Goal: Task Accomplishment & Management: Use online tool/utility

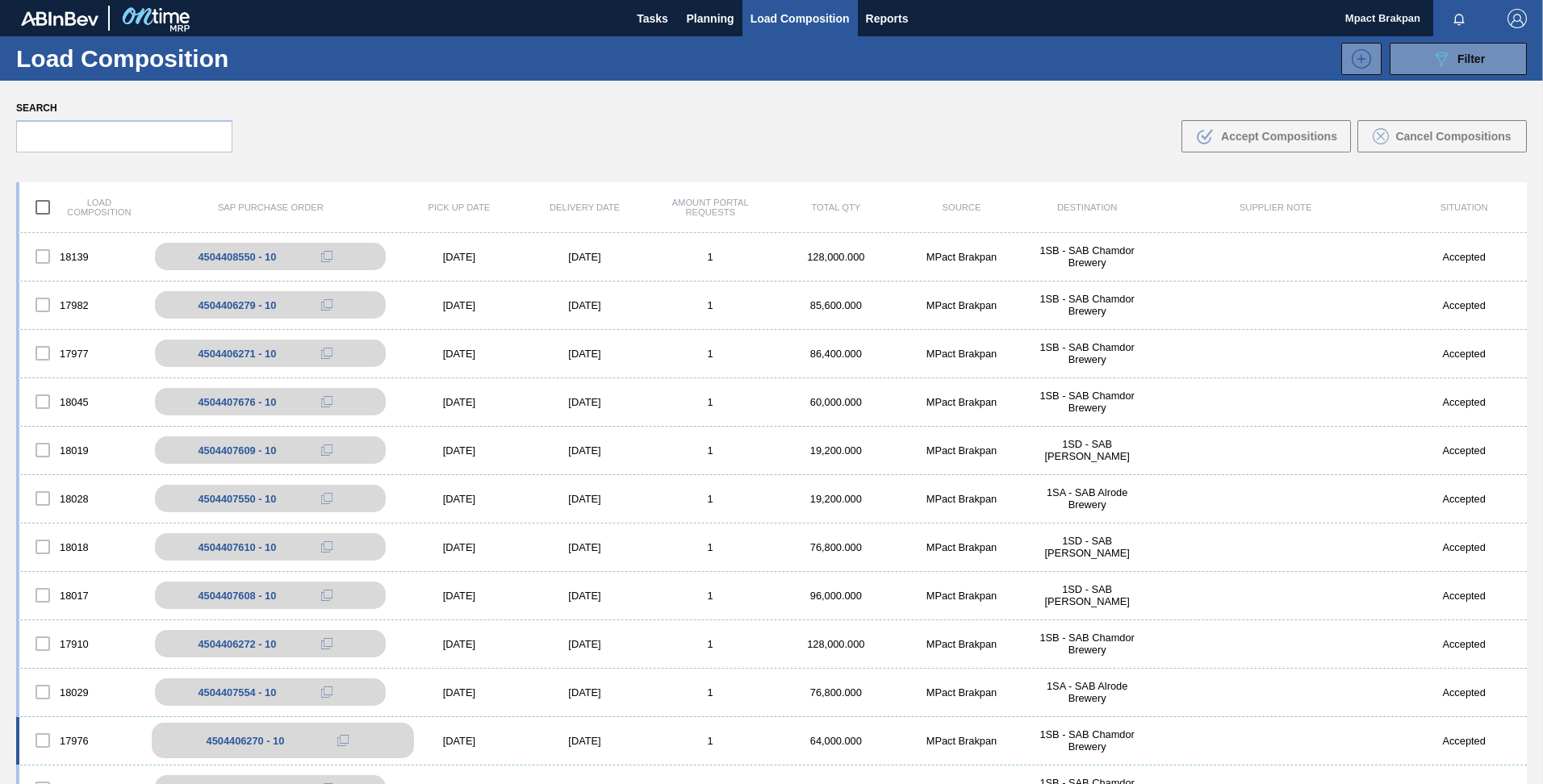
scroll to position [13, 0]
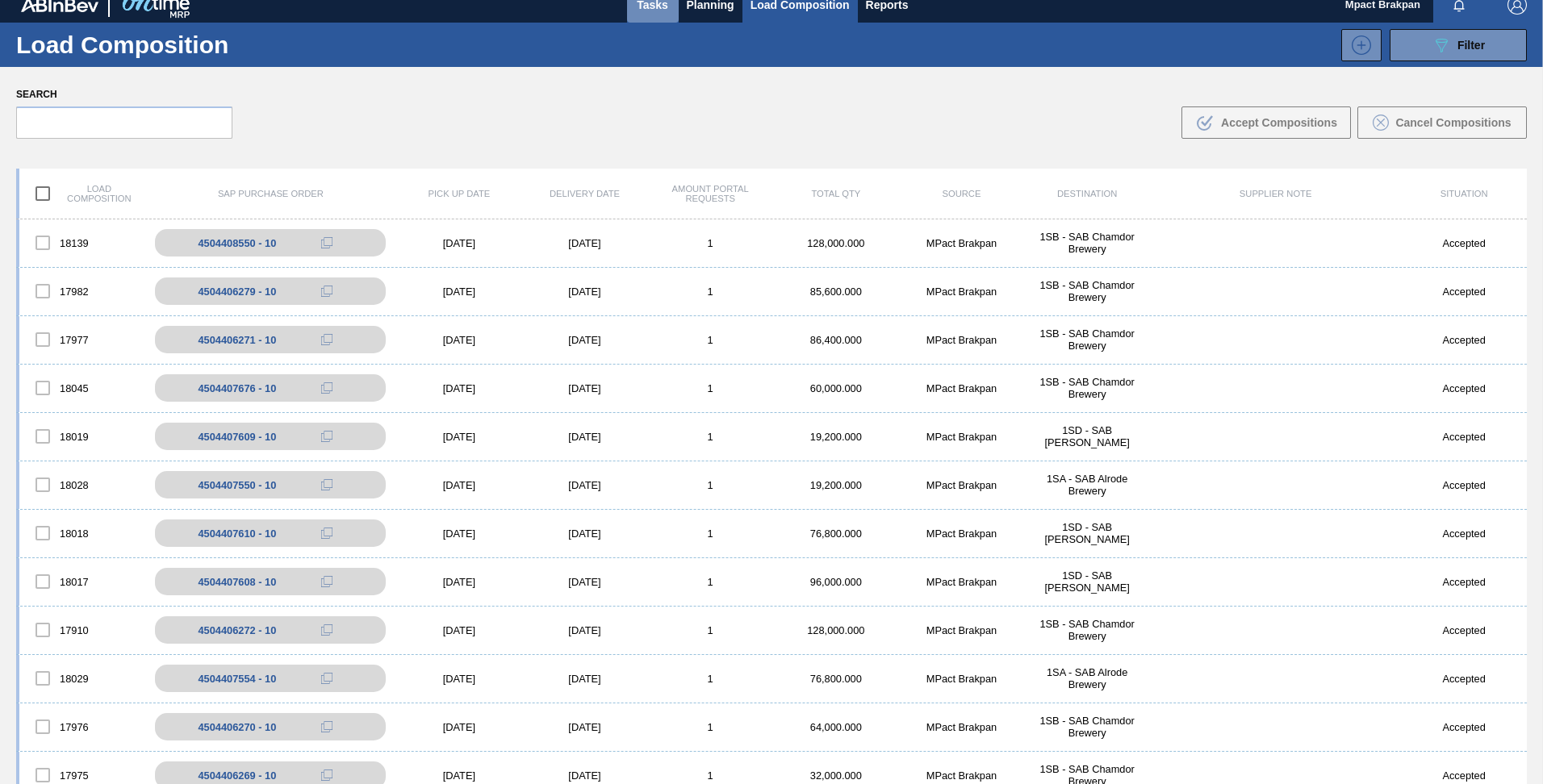
click at [649, 8] on span "Tasks" at bounding box center [652, 5] width 35 height 19
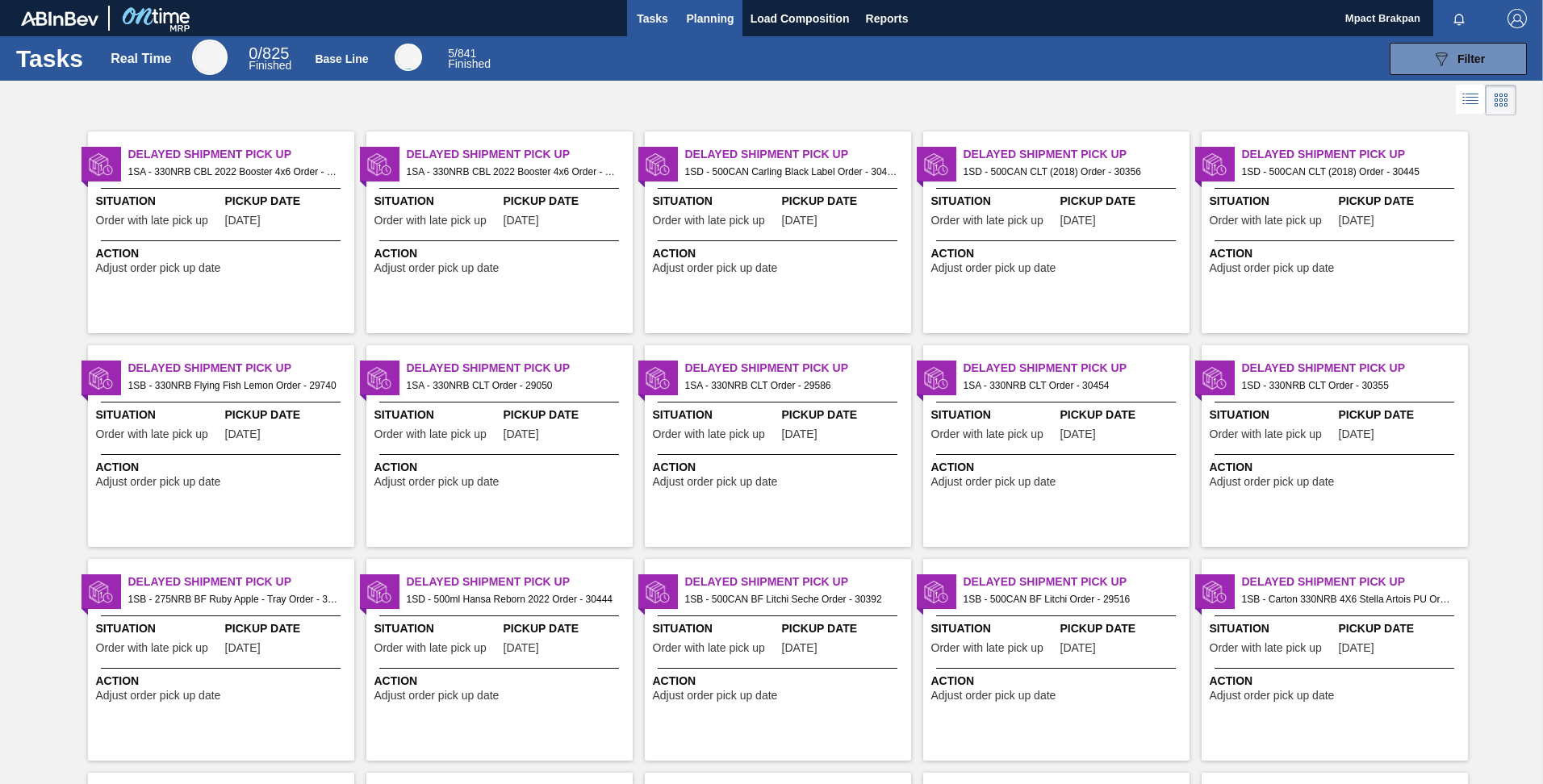
click at [698, 18] on span "Planning" at bounding box center [711, 18] width 48 height 19
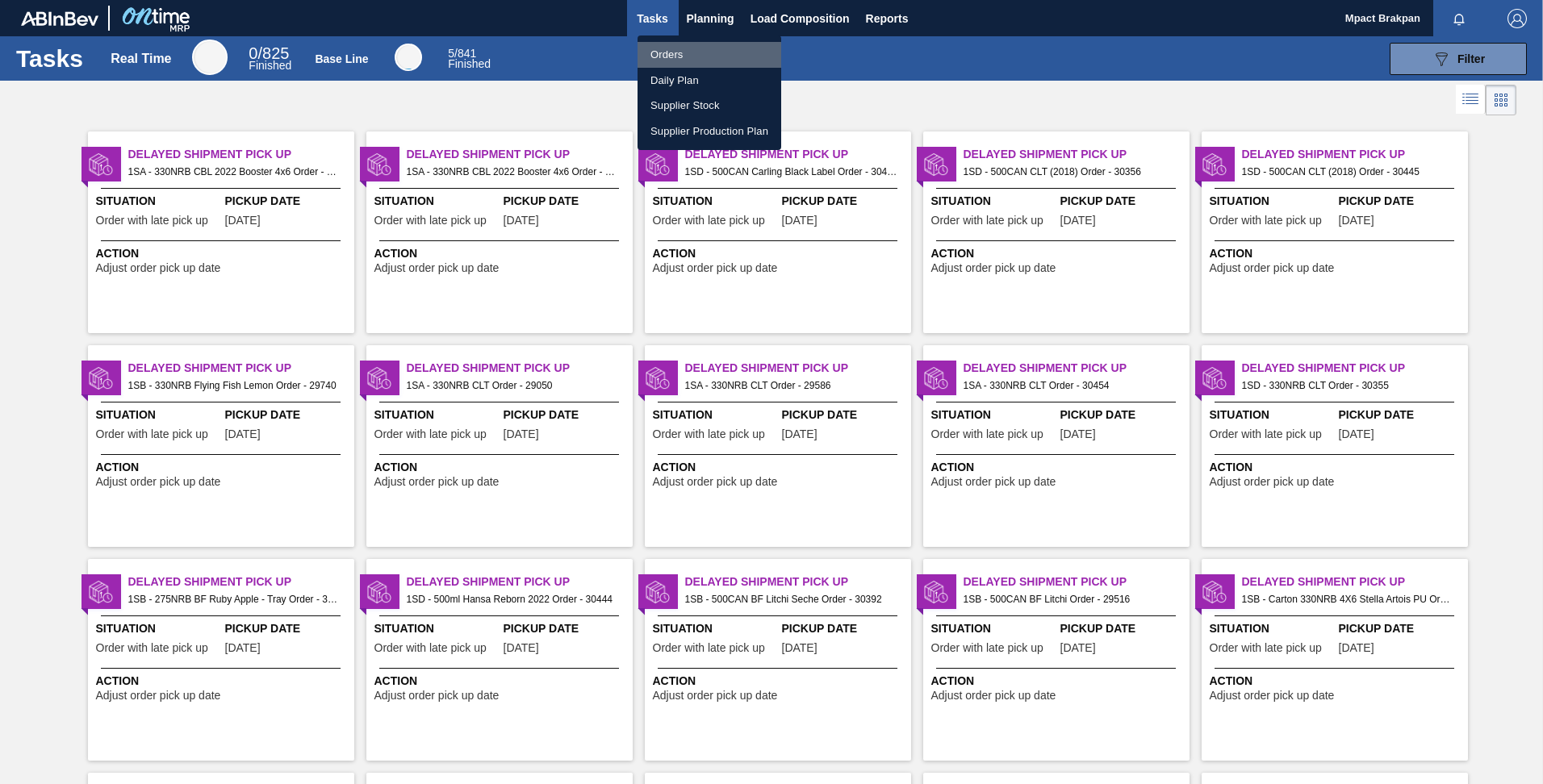
click at [663, 56] on li "Orders" at bounding box center [709, 54] width 144 height 26
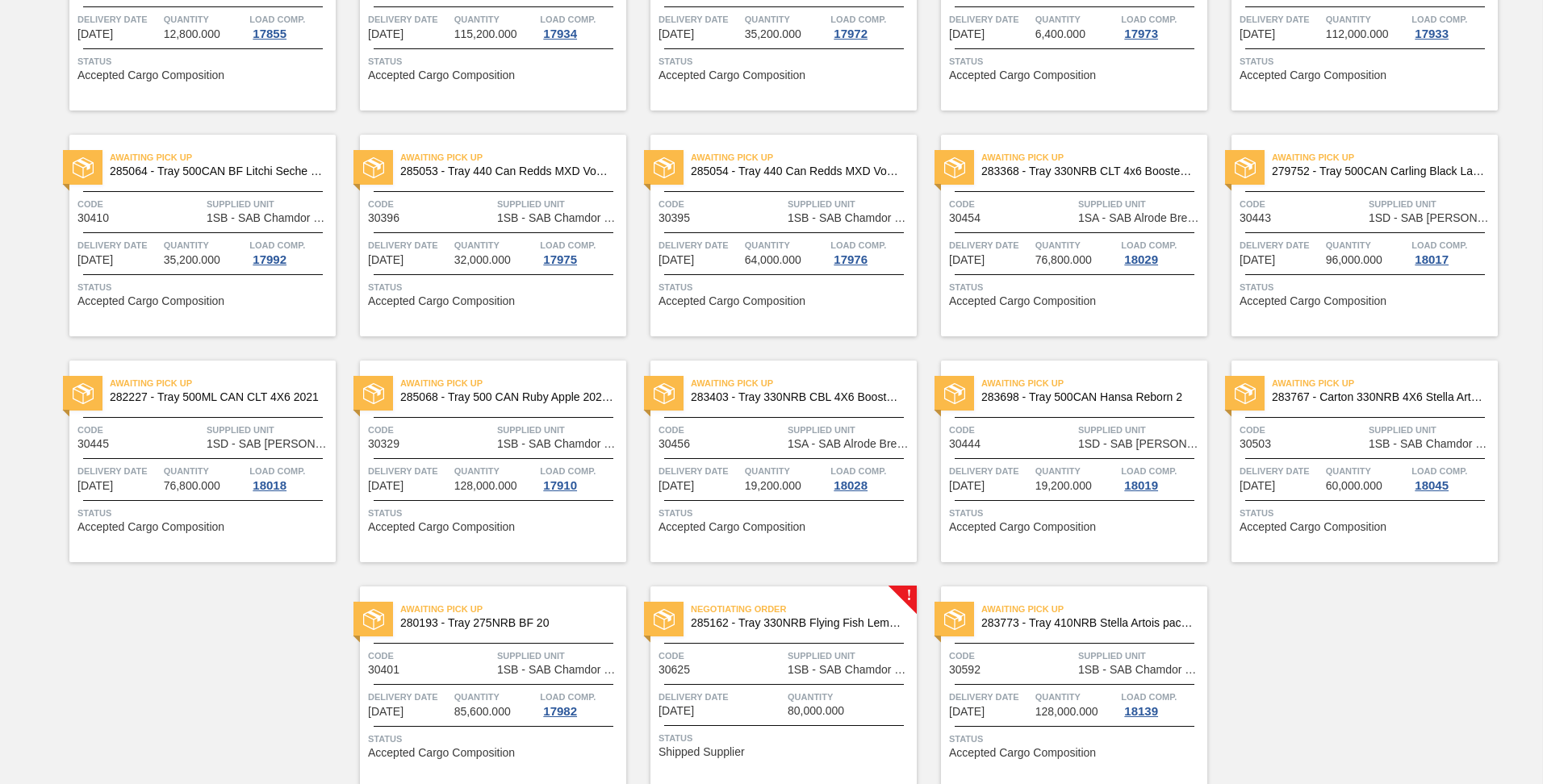
scroll to position [751, 0]
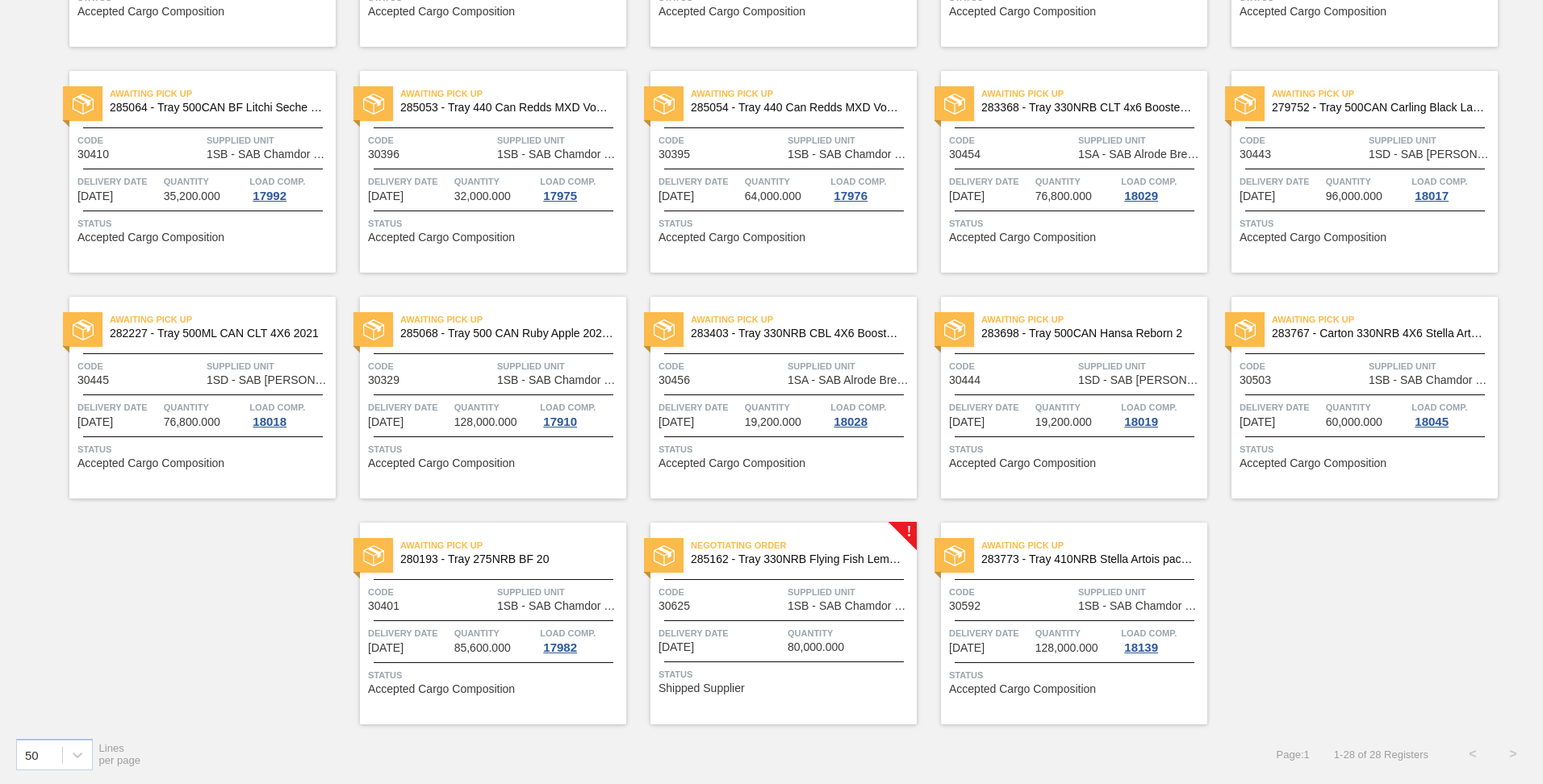
click at [804, 622] on div "Negotiating Order 285162 - Tray 330NRB Flying Fish Lemon PU Code 30625 Supplied…" at bounding box center [783, 623] width 267 height 202
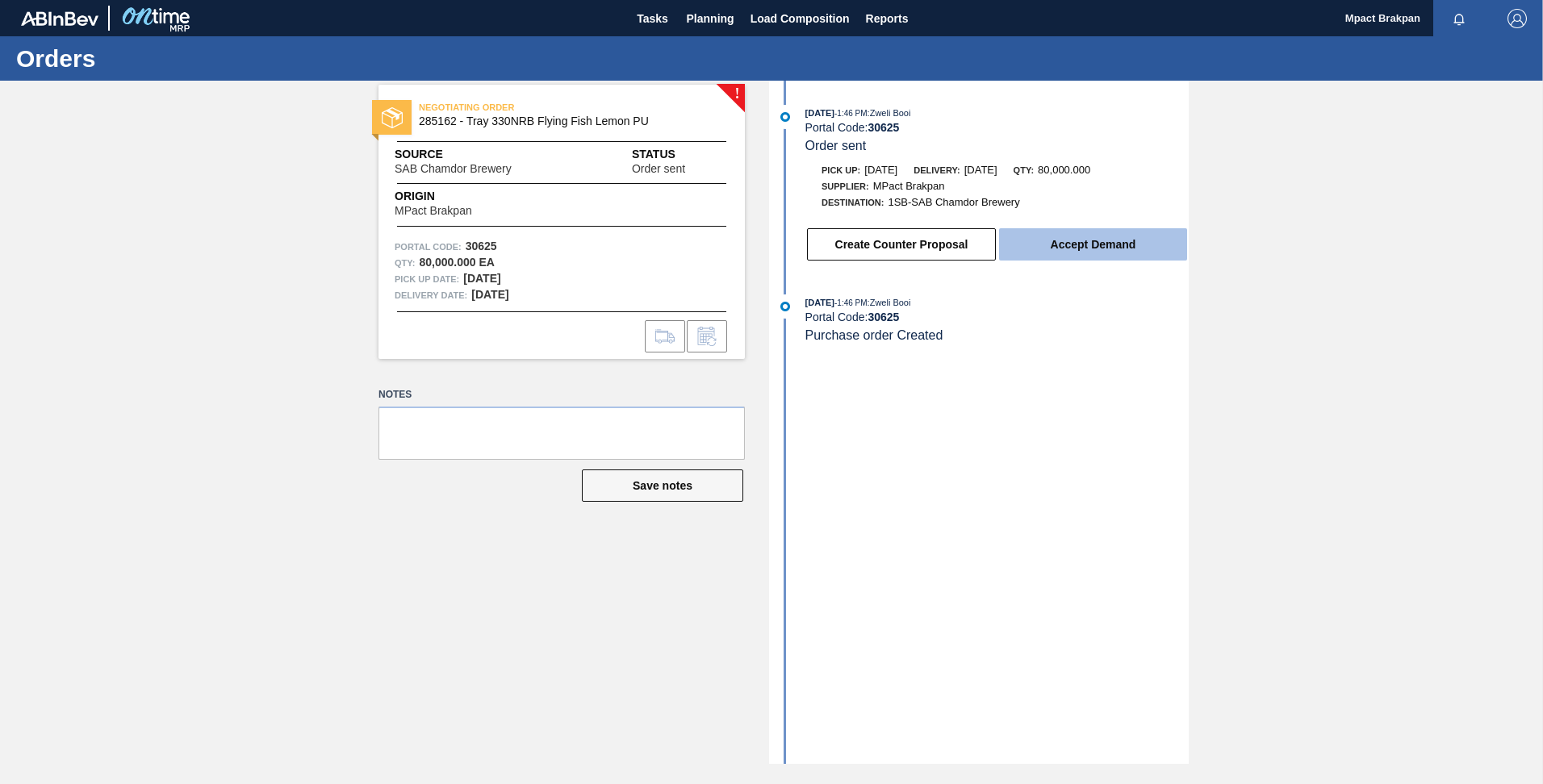
click at [1109, 252] on button "Accept Demand" at bounding box center [1094, 245] width 188 height 32
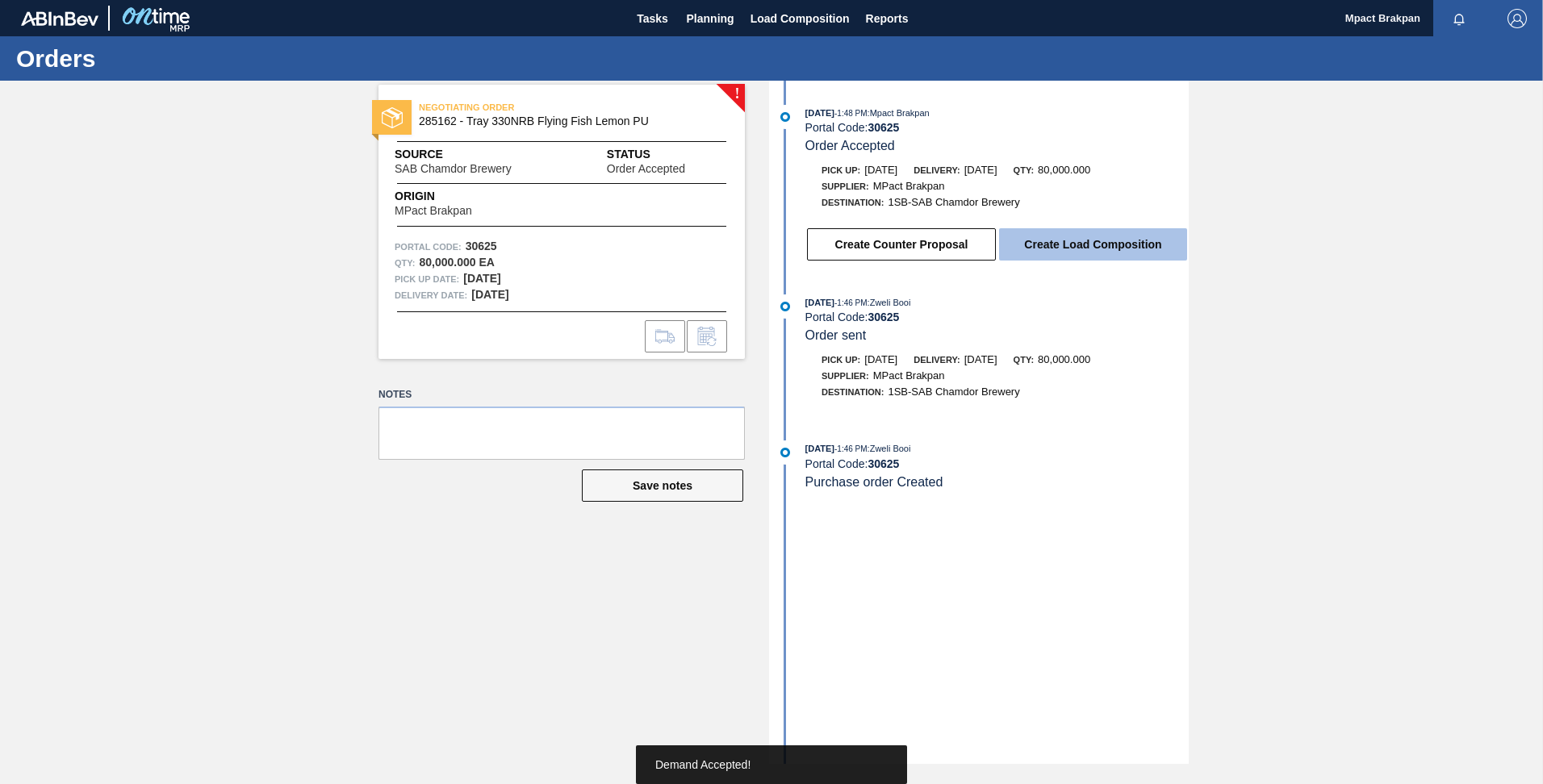
click at [1099, 233] on button "Create Load Composition" at bounding box center [1094, 245] width 188 height 32
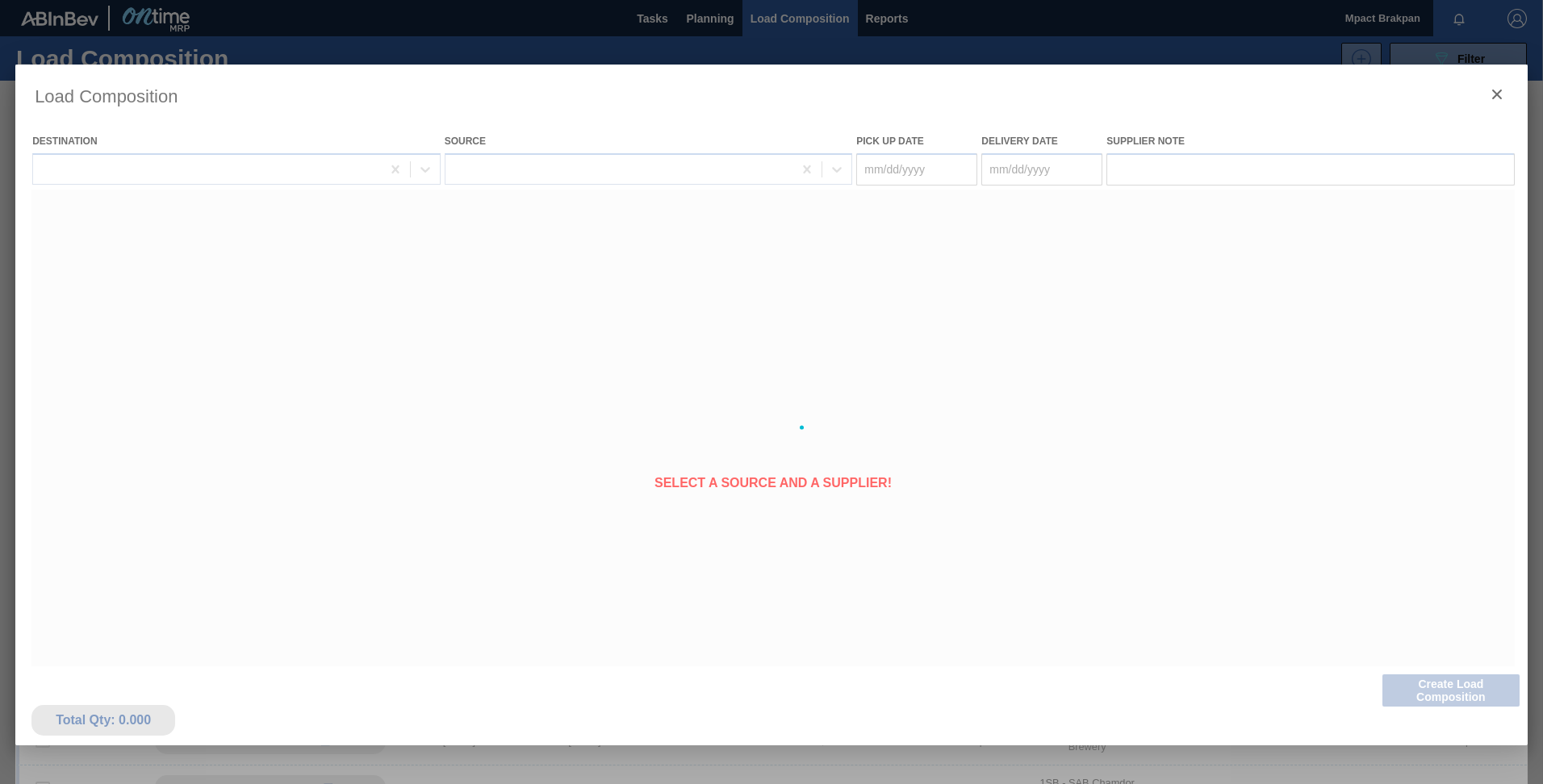
type Date "[DATE]"
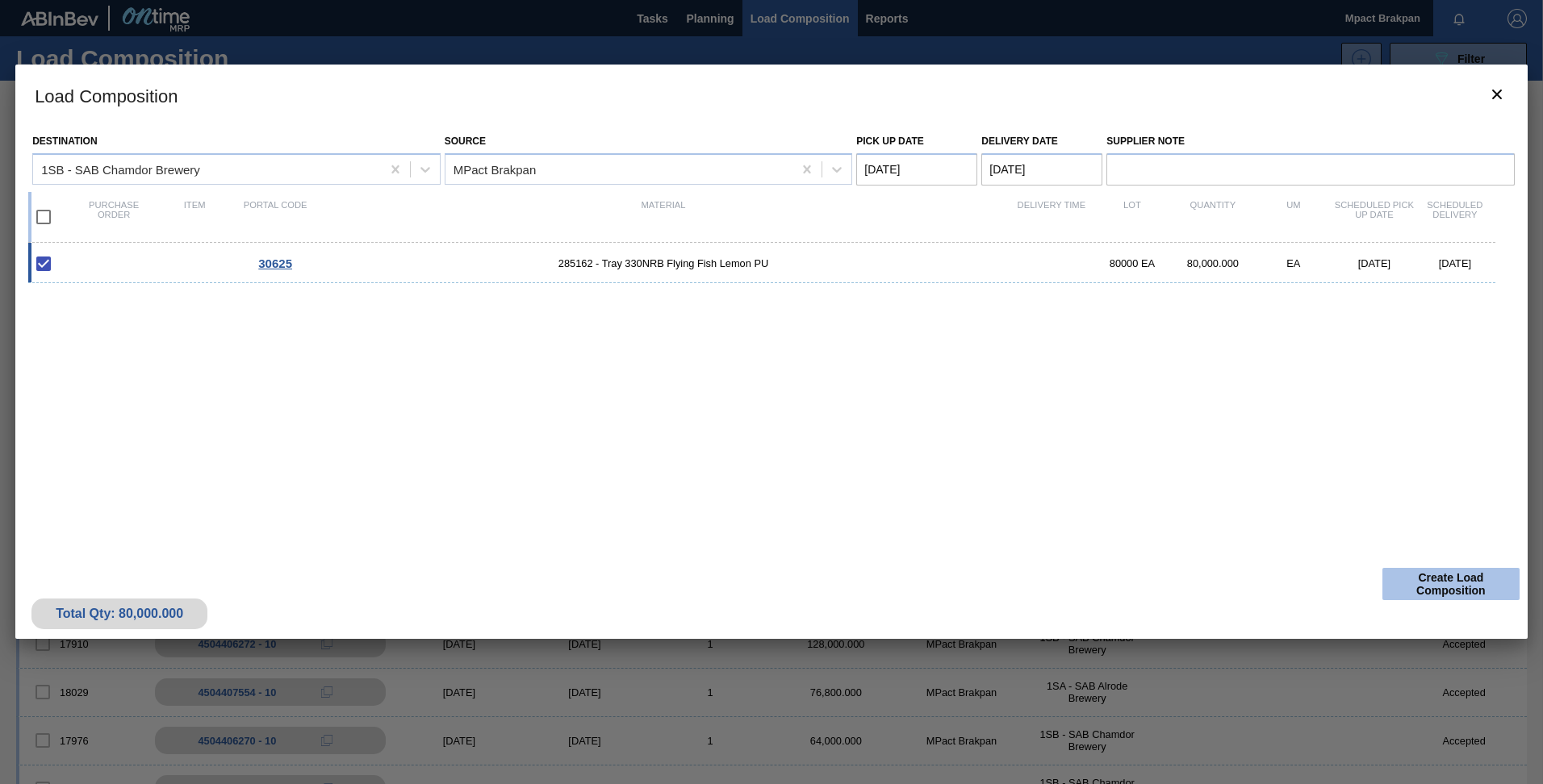
click at [1453, 586] on button "Create Load Composition" at bounding box center [1451, 584] width 137 height 32
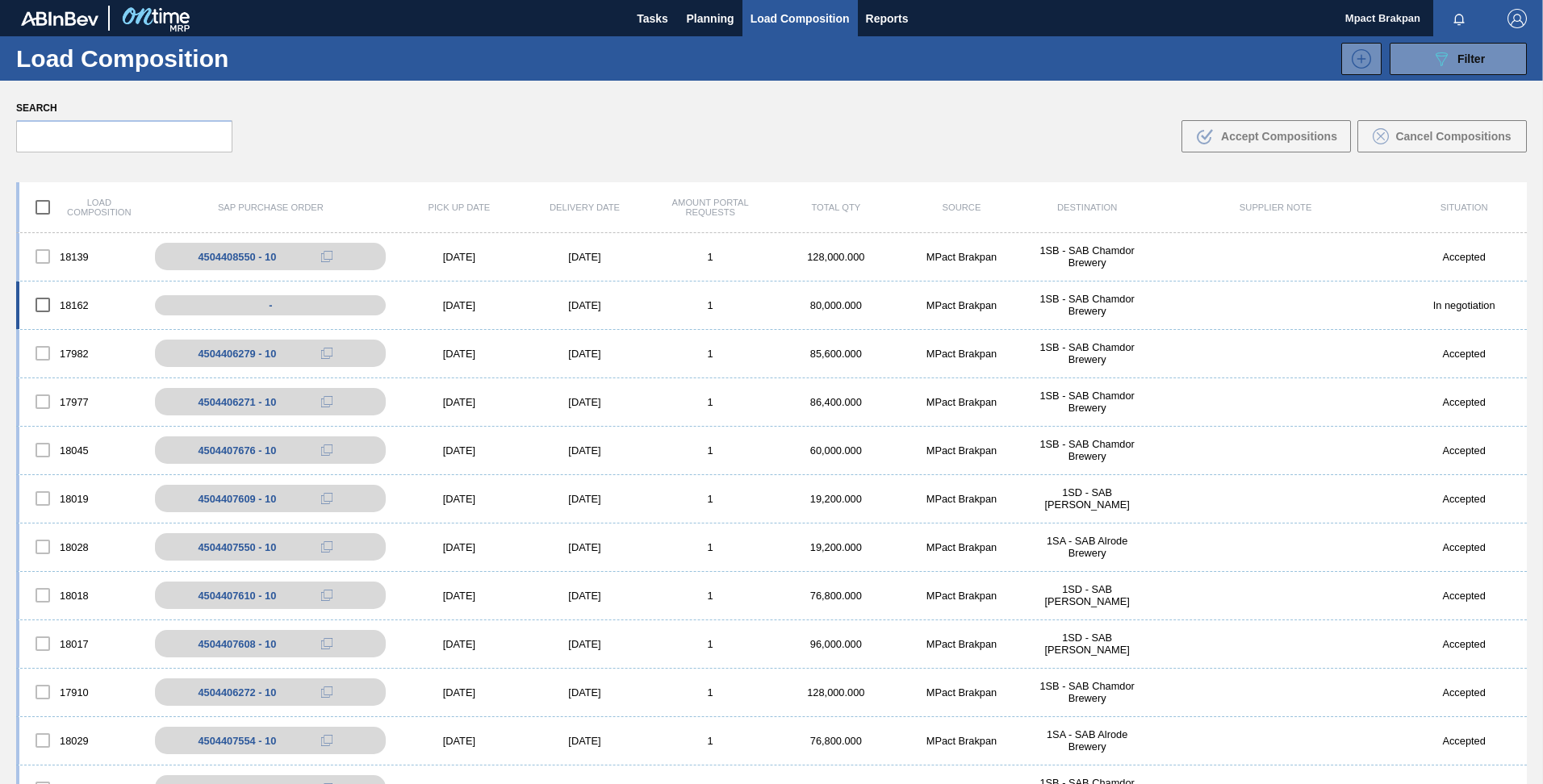
click at [469, 305] on div "[DATE]" at bounding box center [459, 305] width 126 height 12
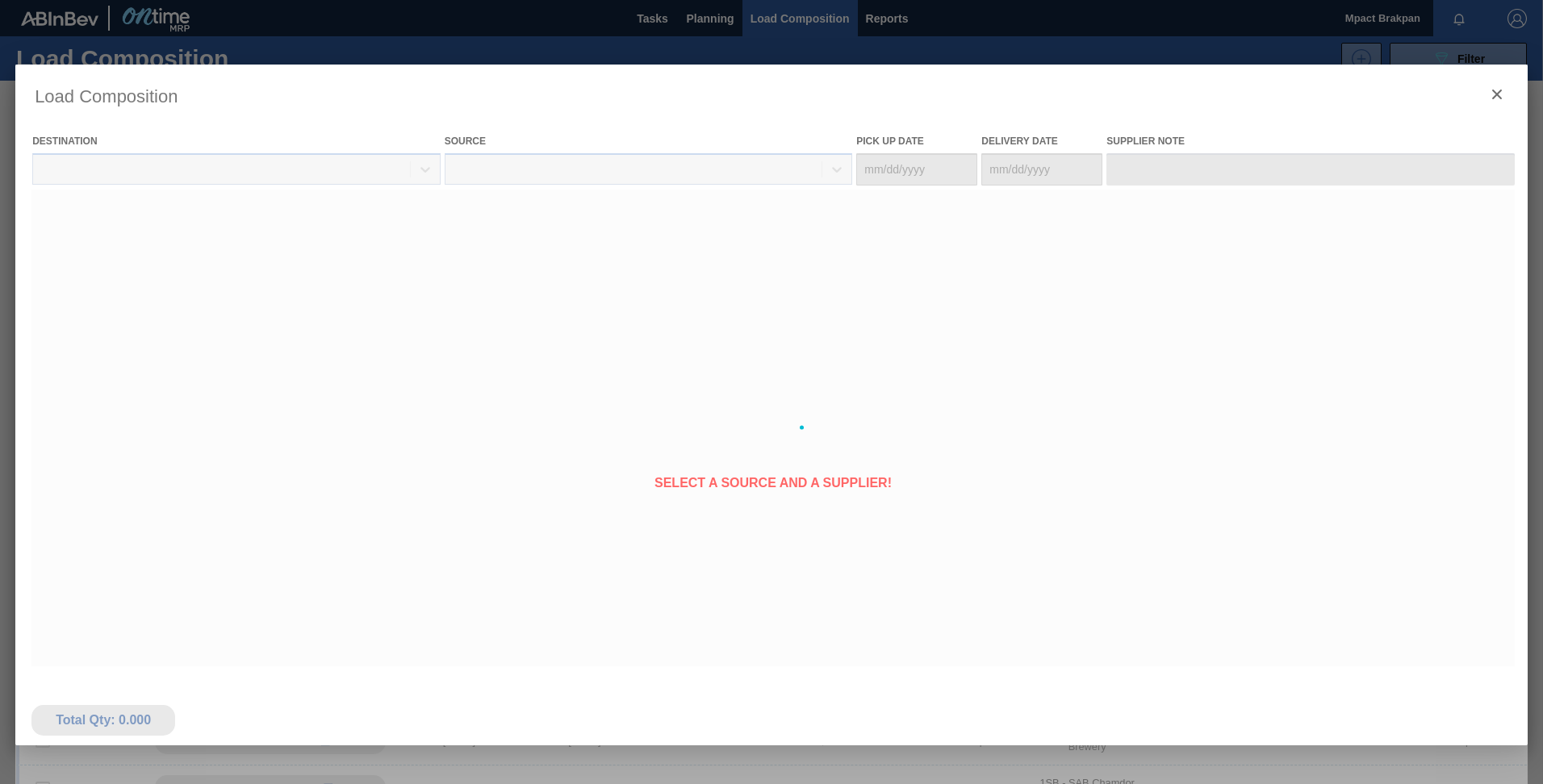
type Date "[DATE]"
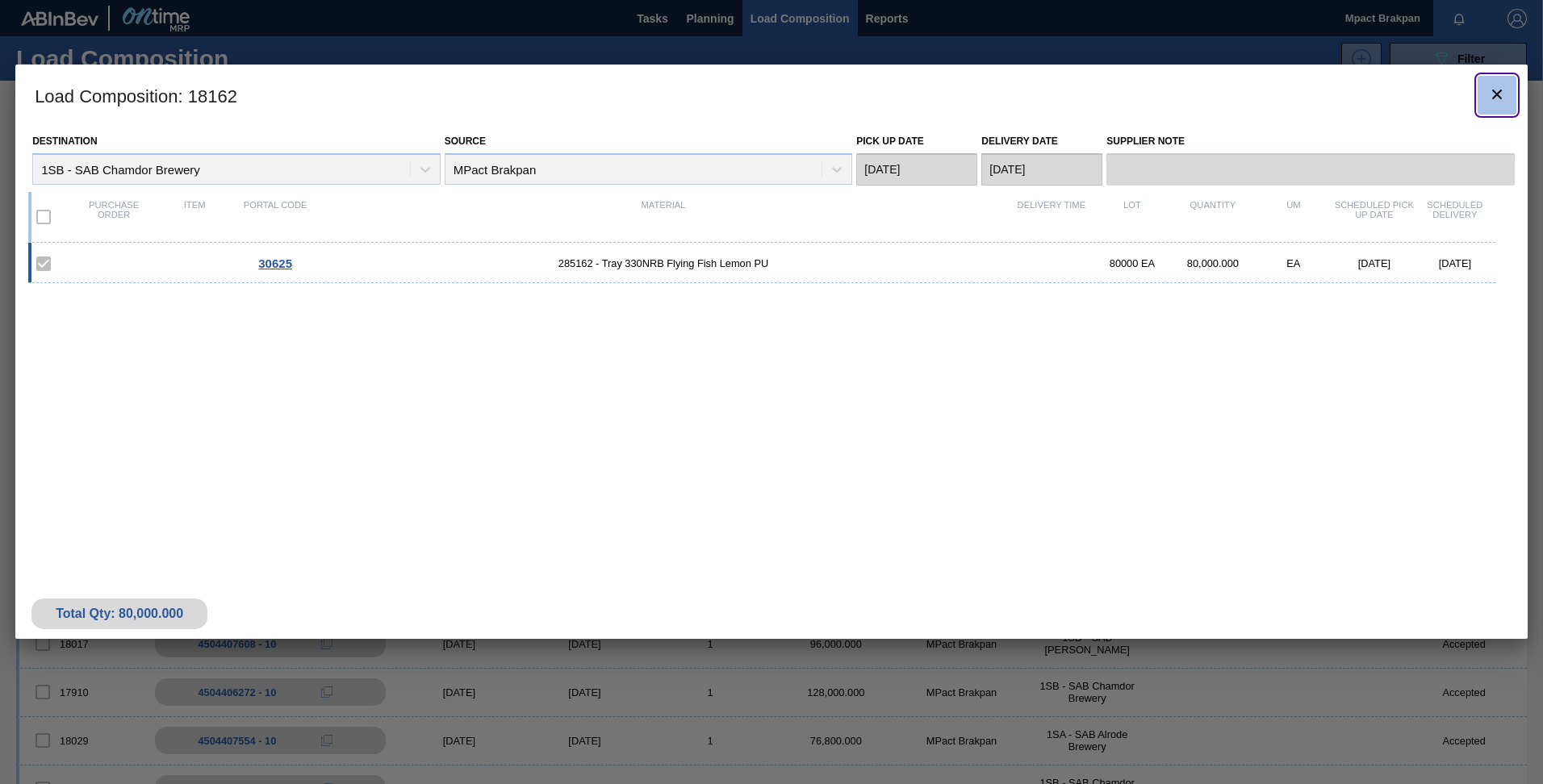
click at [1496, 88] on icon "botão de ícone" at bounding box center [1497, 94] width 19 height 19
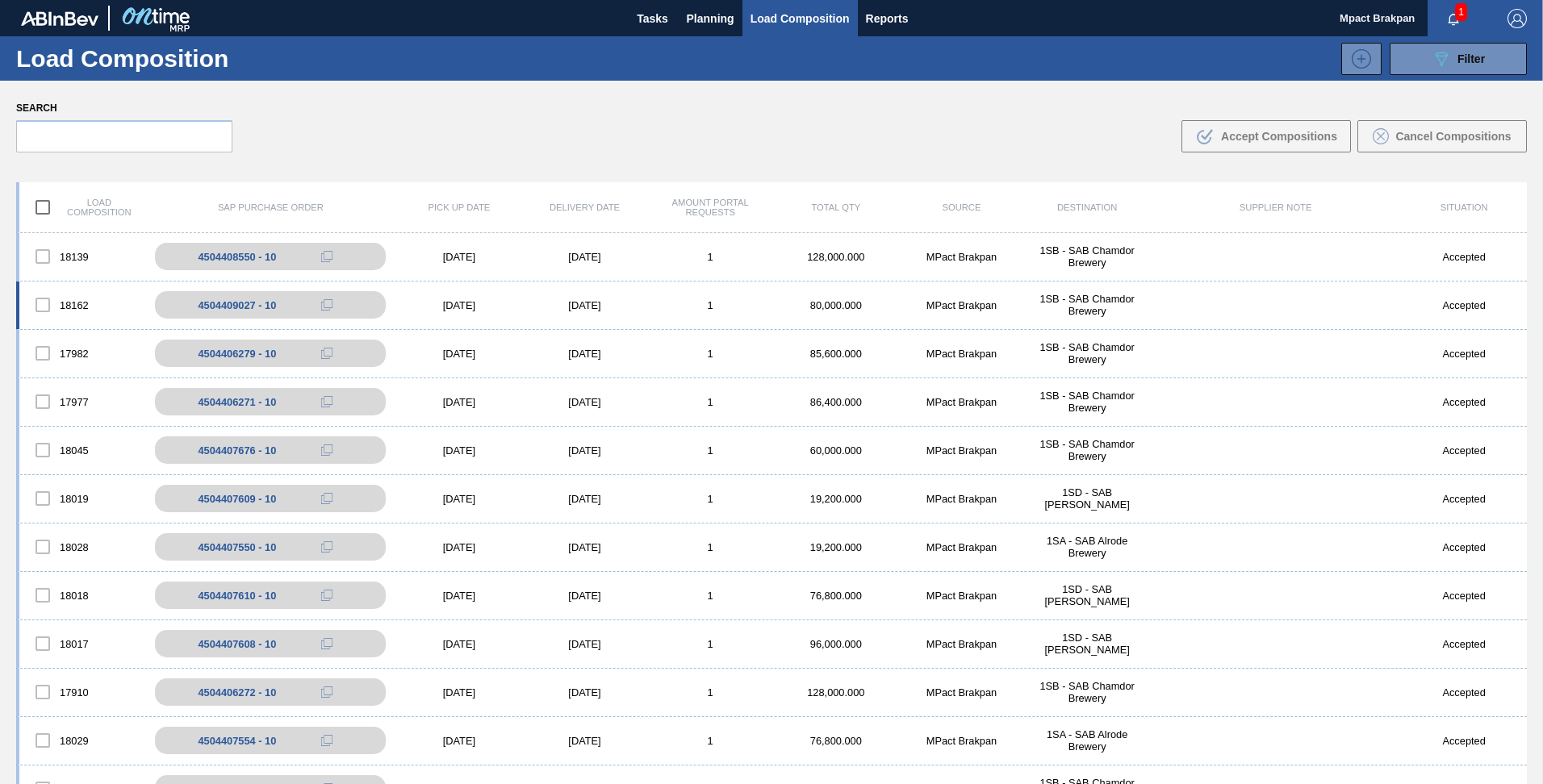
click at [475, 295] on div "18162 4504409027 - 10 [DATE] [DATE] 1 80,000.000 MPact Brakpan 1SB - SAB Chamdo…" at bounding box center [771, 305] width 1511 height 49
click at [465, 0] on body "Tasks Planning Load Composition Reports Mpact Brakpan 1 Mark all as read Load C…" at bounding box center [771, 0] width 1543 height 0
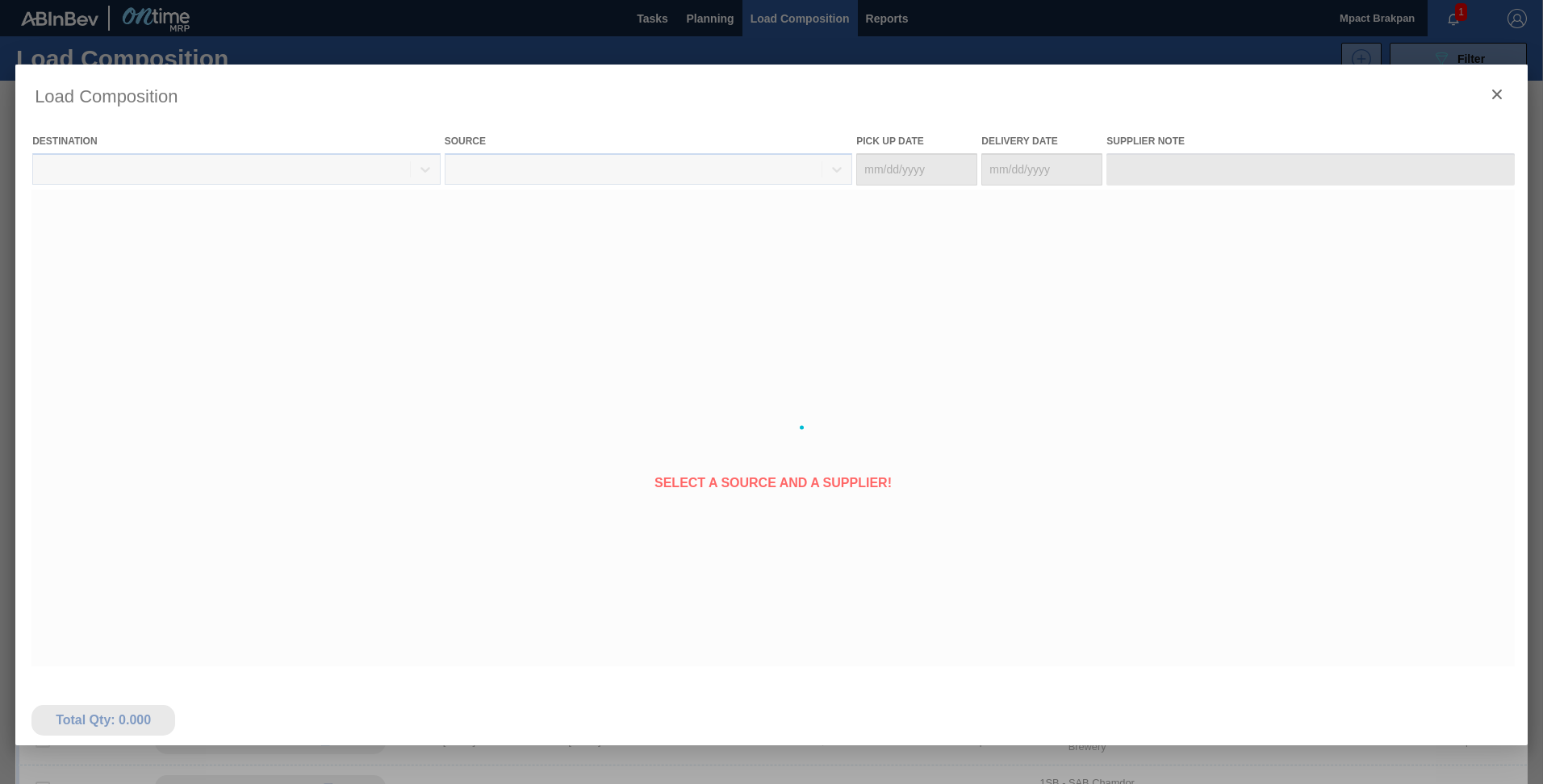
type Date "[DATE]"
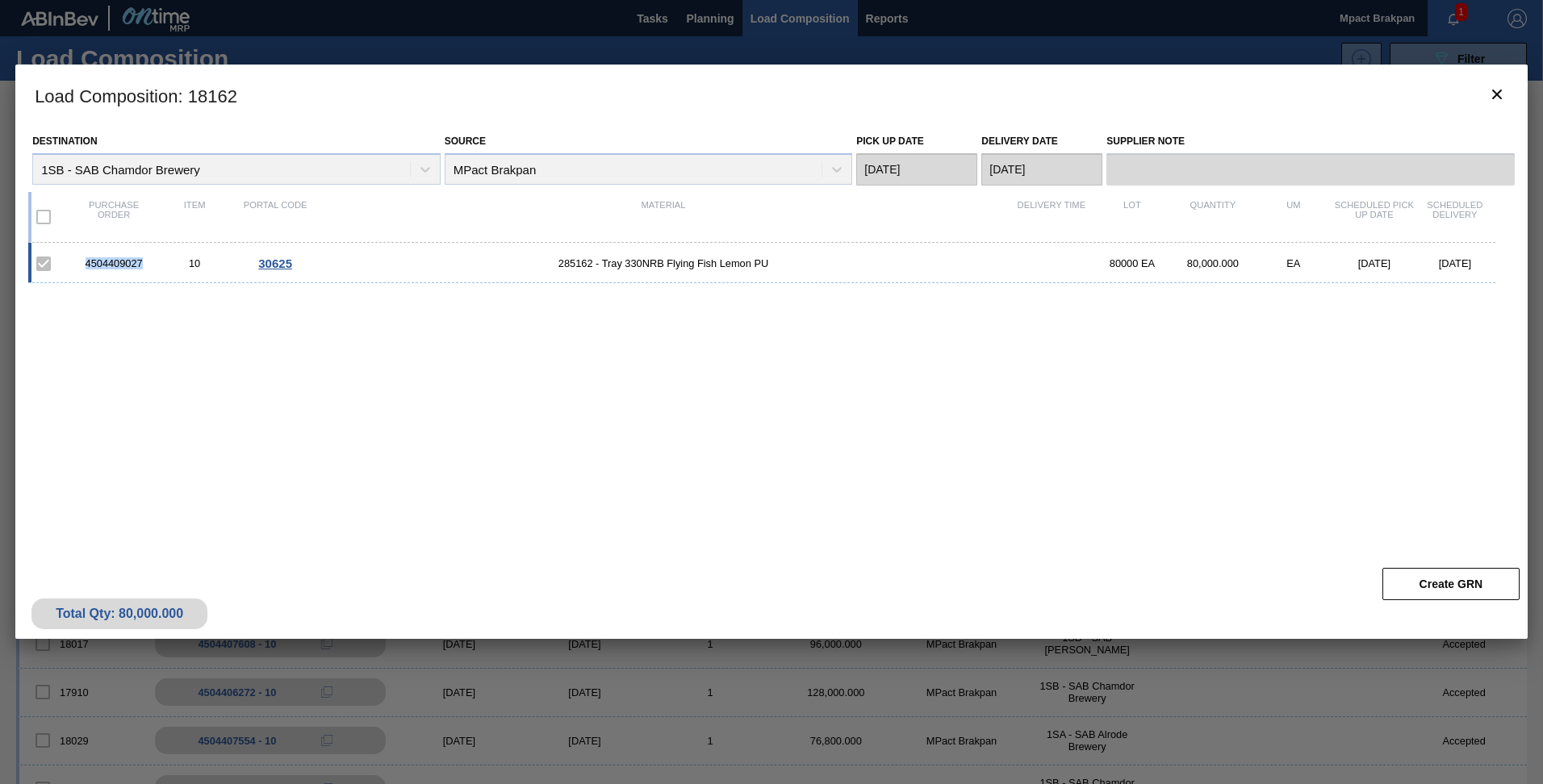
drag, startPoint x: 145, startPoint y: 261, endPoint x: 83, endPoint y: 263, distance: 62.0
click at [83, 261] on div "4504409027" at bounding box center [113, 263] width 81 height 12
drag, startPoint x: 83, startPoint y: 263, endPoint x: 120, endPoint y: 262, distance: 37.0
copy div "4504409027"
click at [1497, 88] on icon "botão de ícone" at bounding box center [1497, 94] width 19 height 19
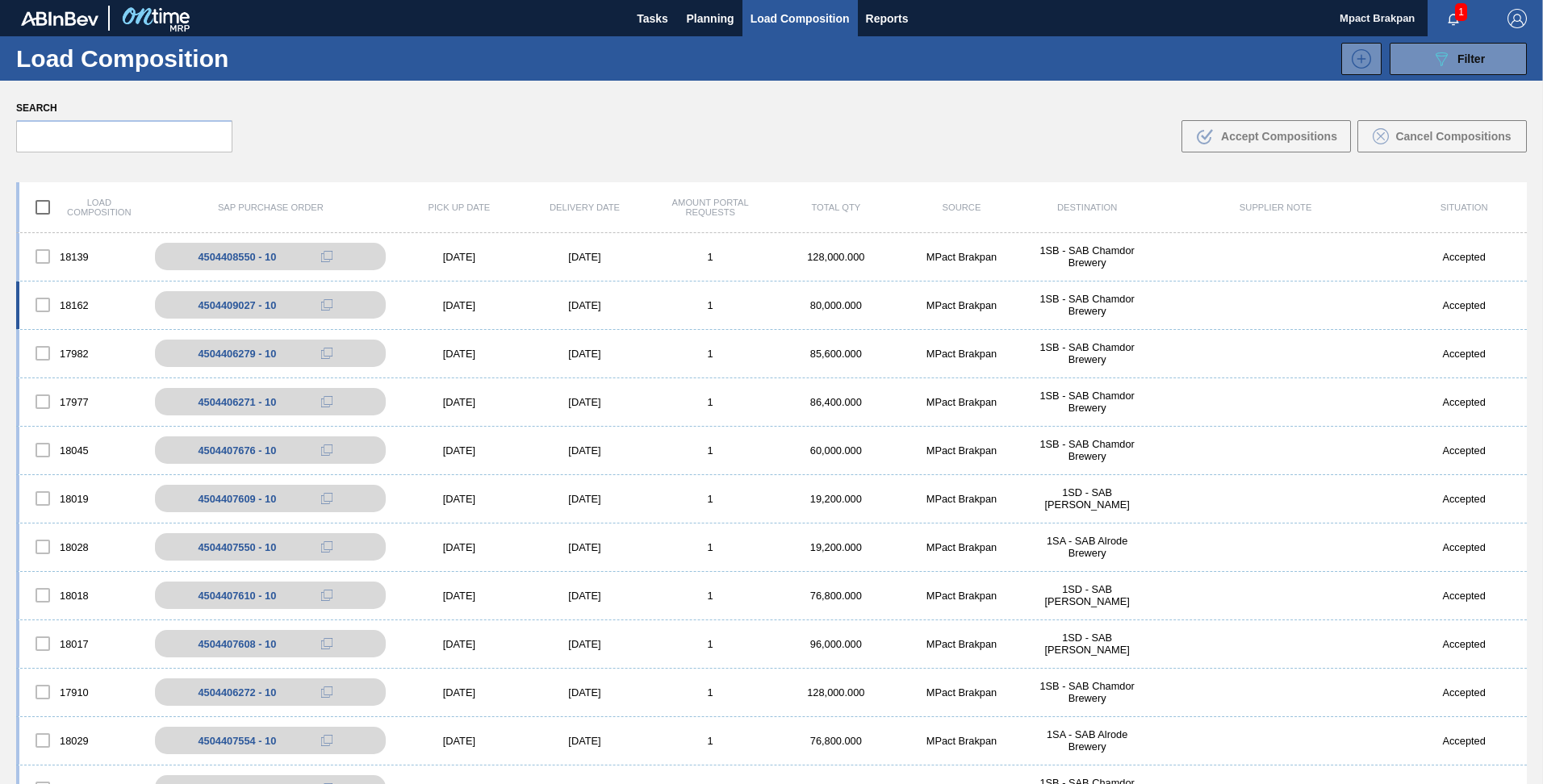
click at [472, 302] on div "[DATE]" at bounding box center [459, 305] width 126 height 12
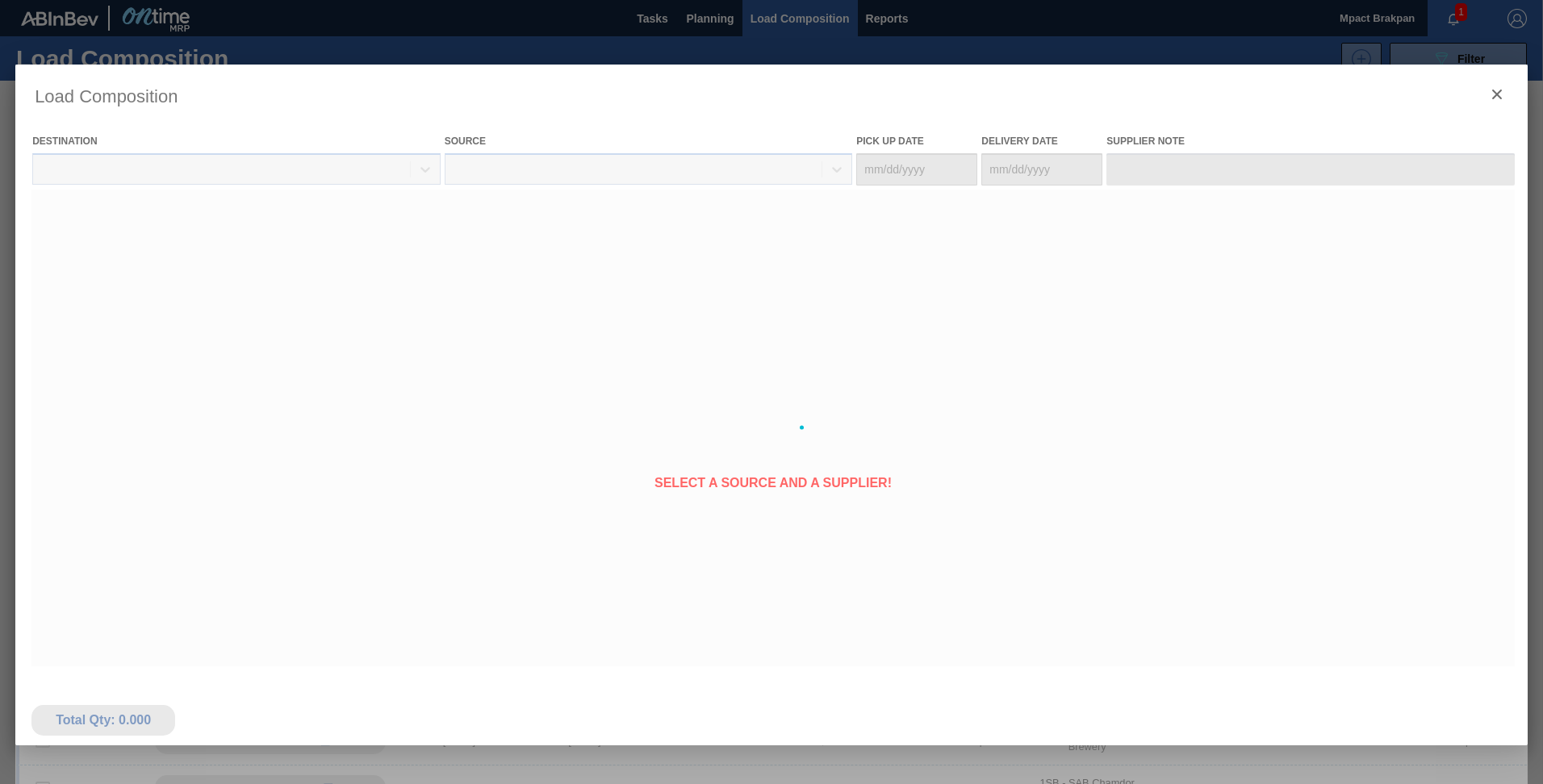
type Date "[DATE]"
